Goal: Information Seeking & Learning: Learn about a topic

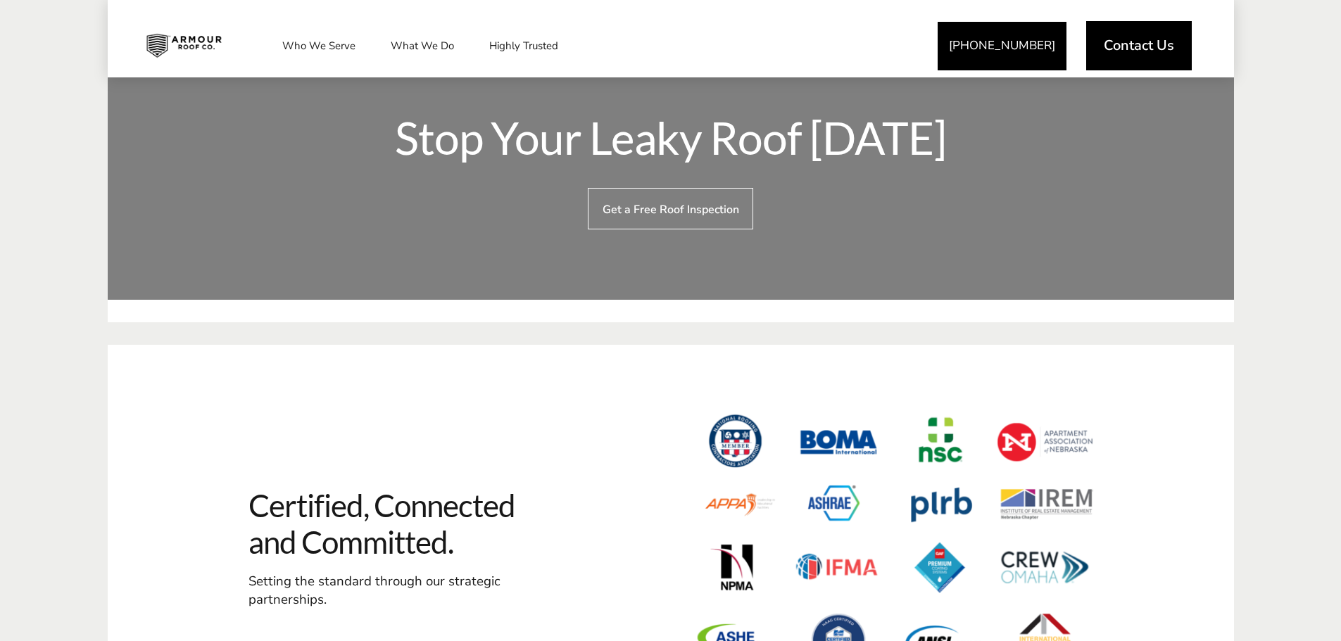
scroll to position [3519, 0]
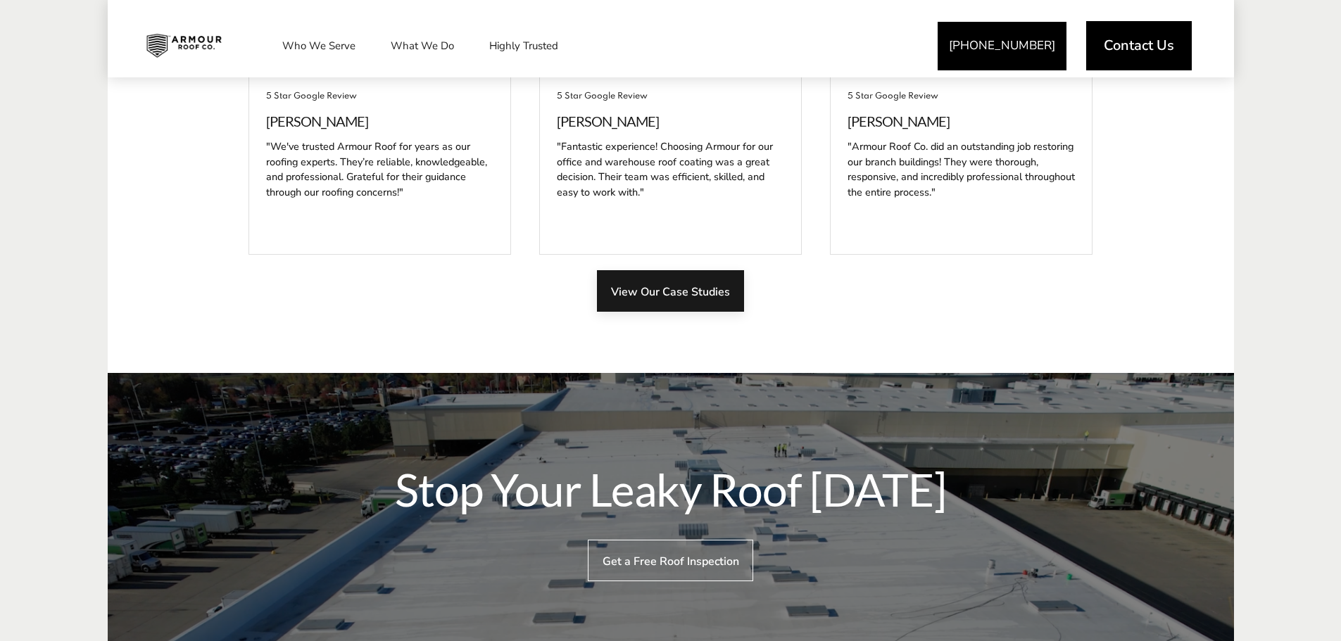
click at [657, 277] on link "View Our Case Studies" at bounding box center [670, 291] width 147 height 42
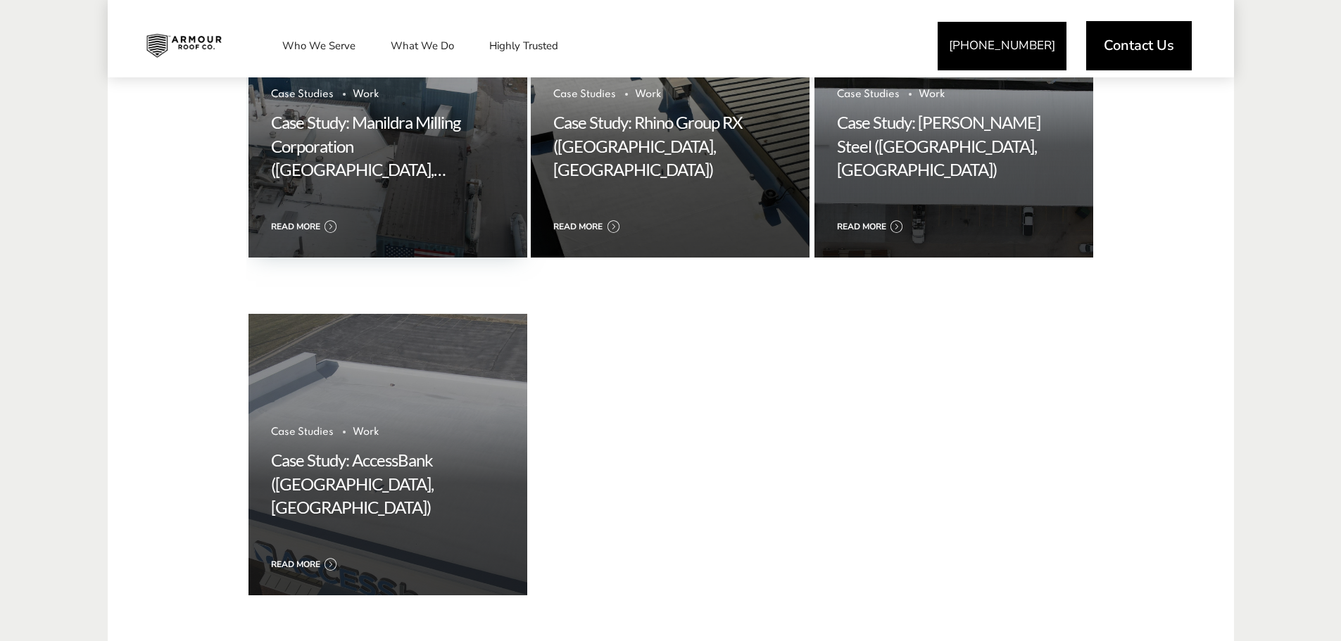
scroll to position [1056, 0]
